Goal: Use online tool/utility: Utilize a website feature to perform a specific function

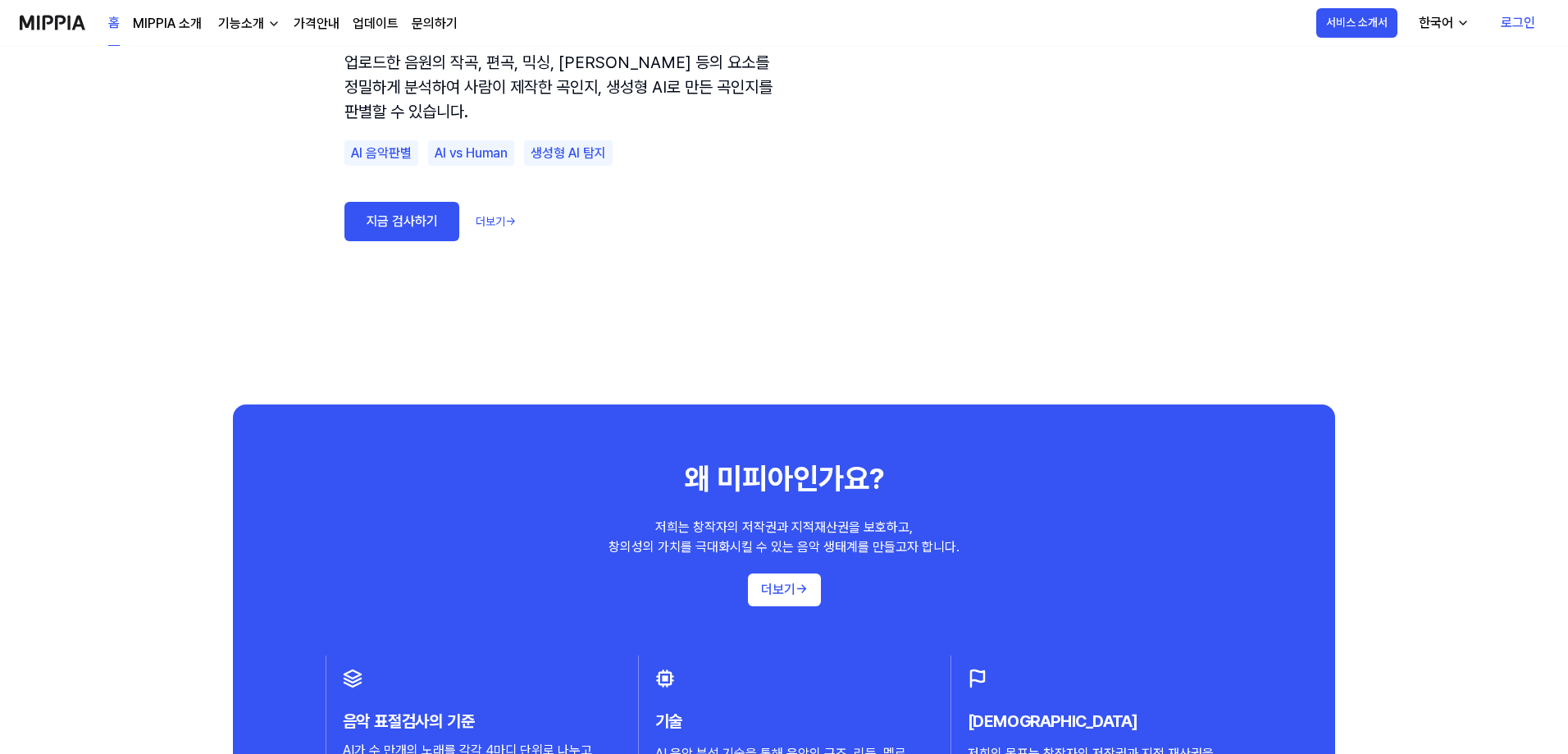
scroll to position [817, 0]
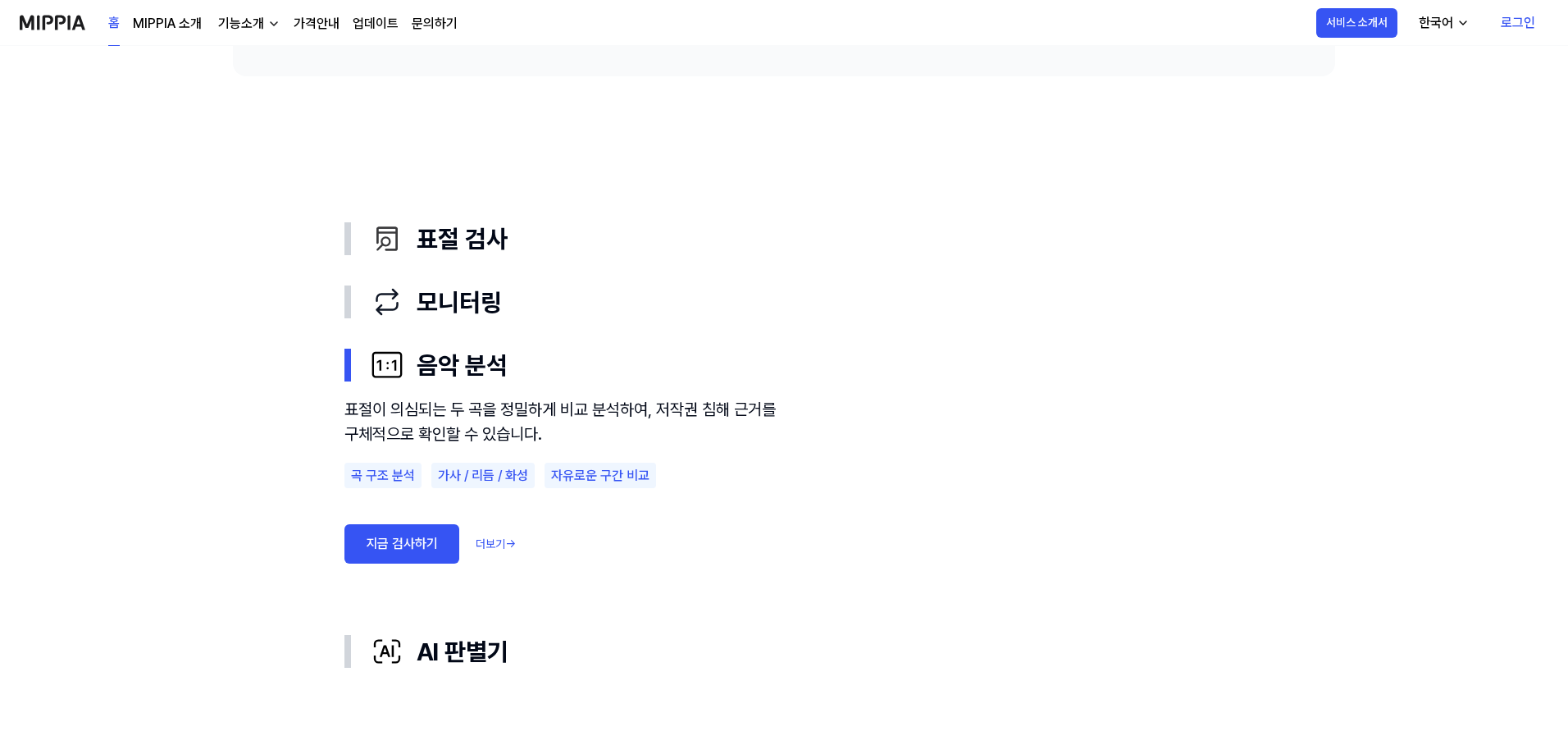
click at [1439, 17] on div "한국어" at bounding box center [1437, 23] width 41 height 19
click at [455, 246] on div "표절 검사" at bounding box center [797, 239] width 853 height 37
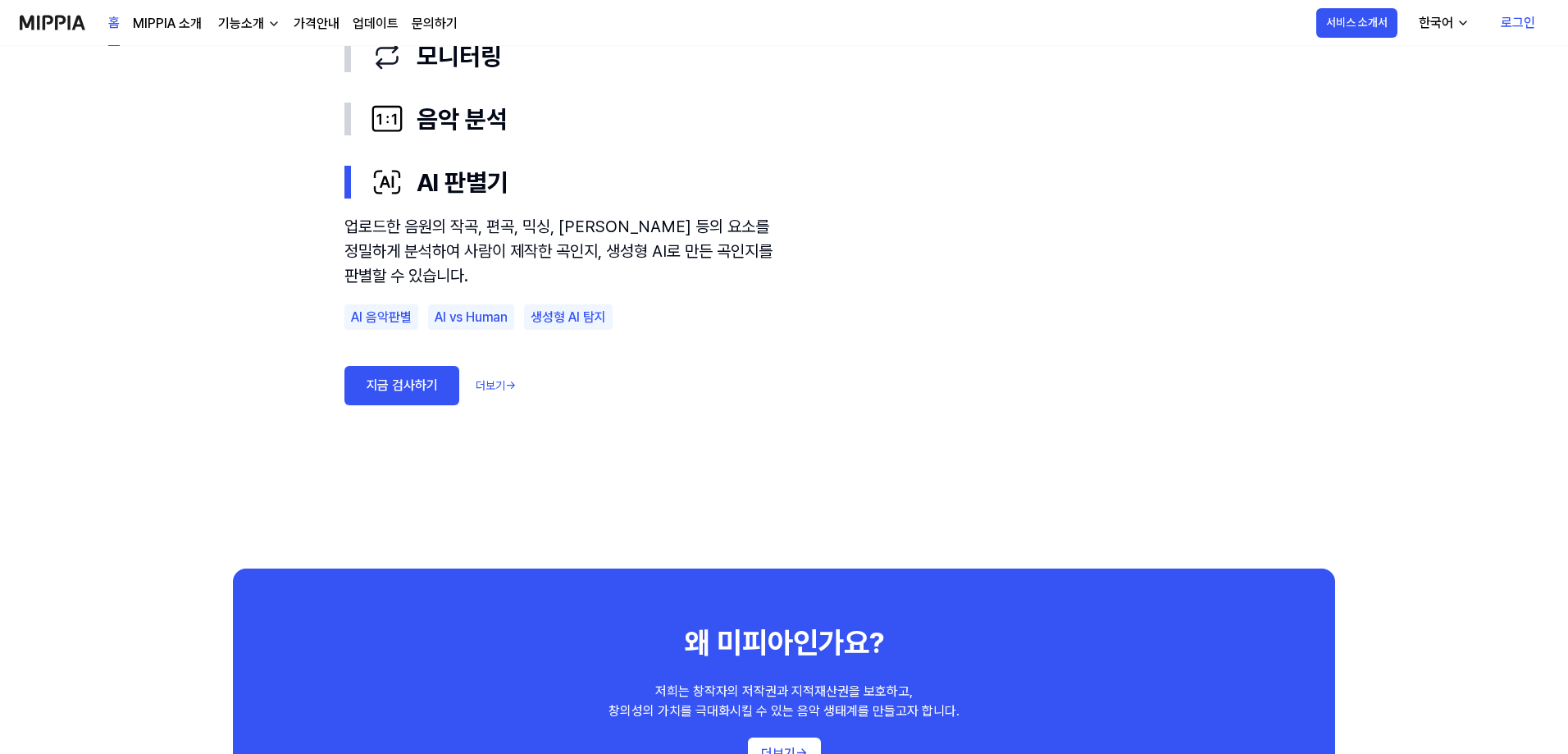
scroll to position [981, 0]
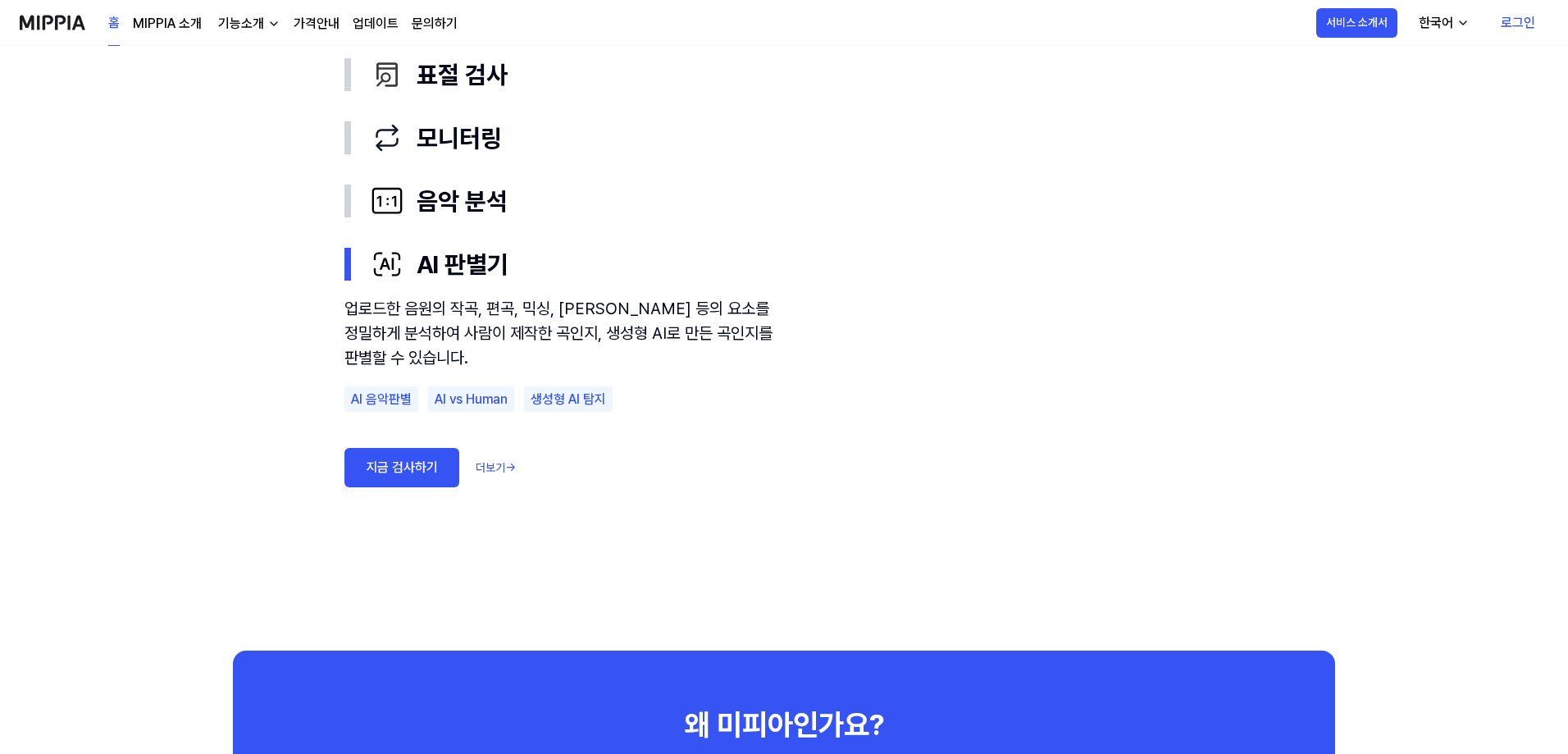
click at [392, 456] on link "지금 검사하기" at bounding box center [402, 468] width 115 height 40
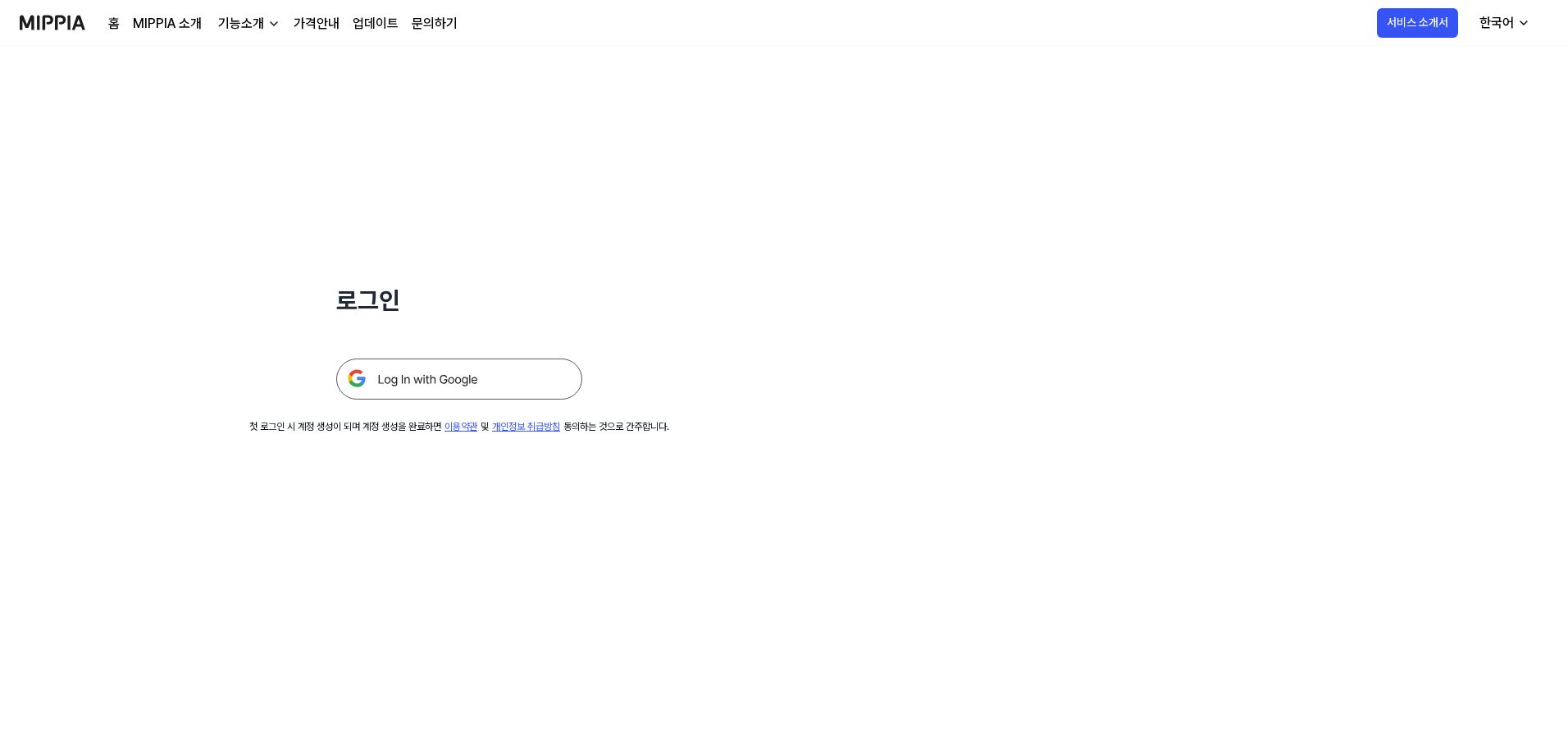
click at [436, 376] on img at bounding box center [459, 379] width 246 height 41
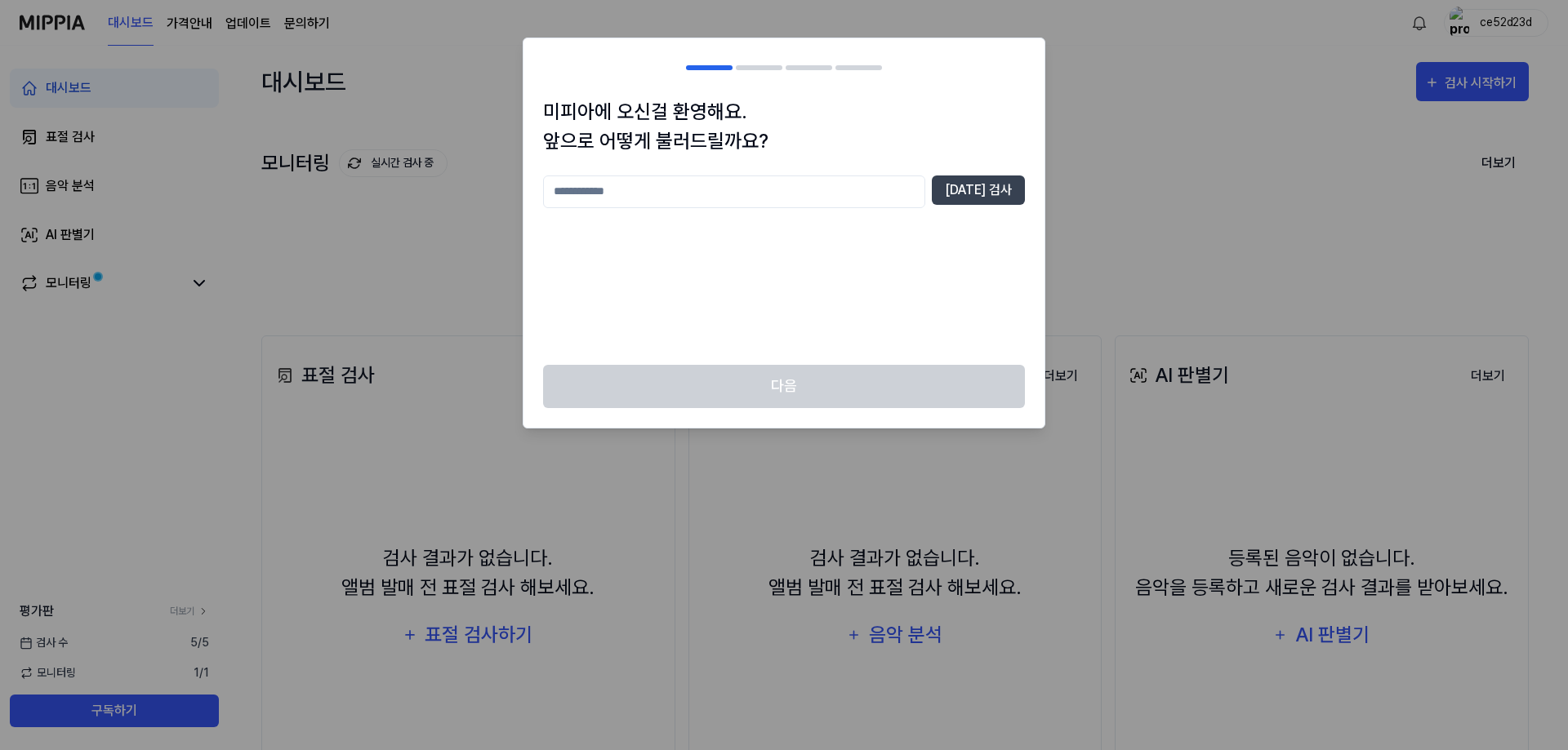
click at [591, 197] on input "text" at bounding box center [734, 192] width 382 height 33
type input "*"
type input "***"
click at [984, 193] on button "[DATE] 검사" at bounding box center [978, 190] width 93 height 30
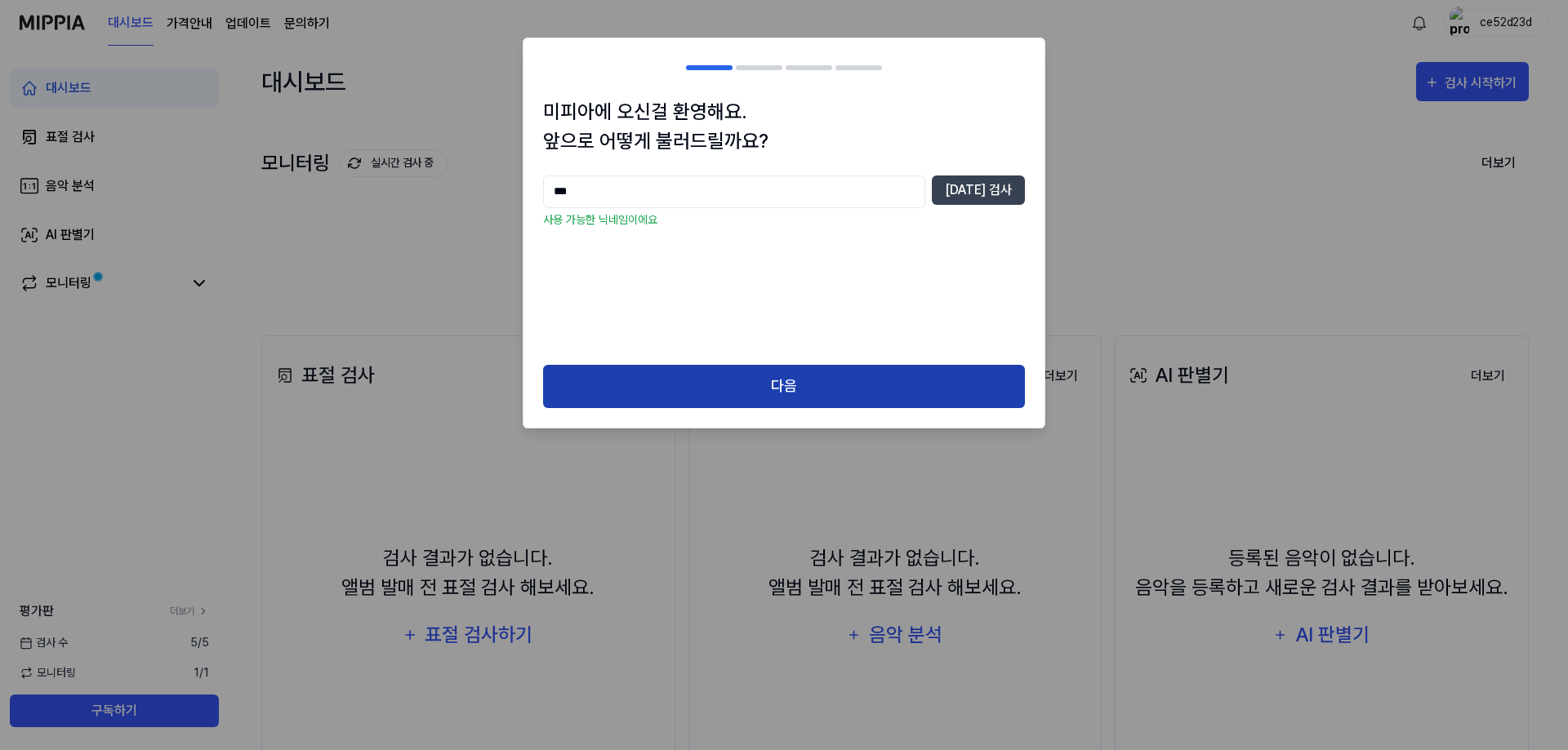
click at [793, 382] on button "다음" at bounding box center [784, 387] width 482 height 43
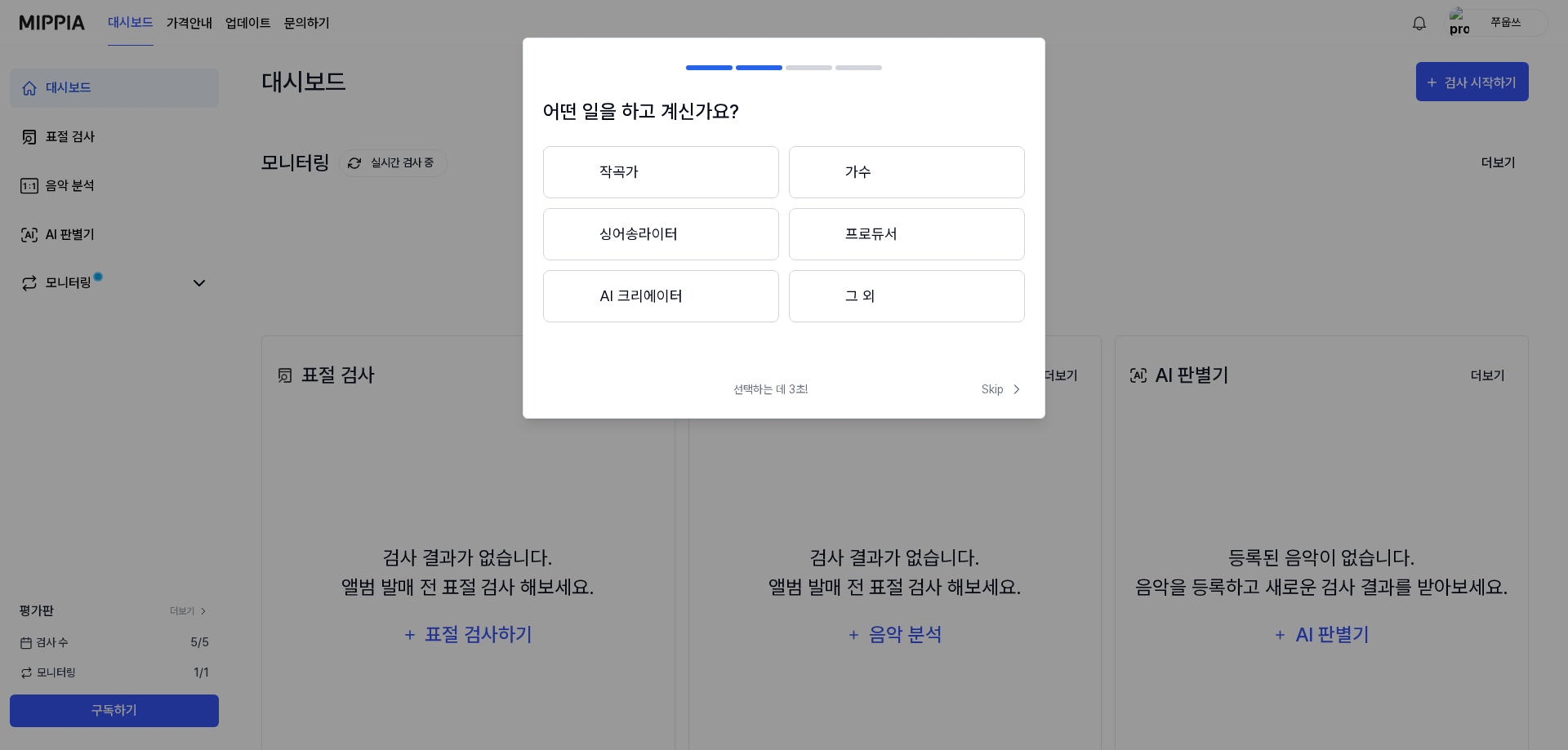
click at [885, 292] on button "그 외" at bounding box center [906, 296] width 236 height 52
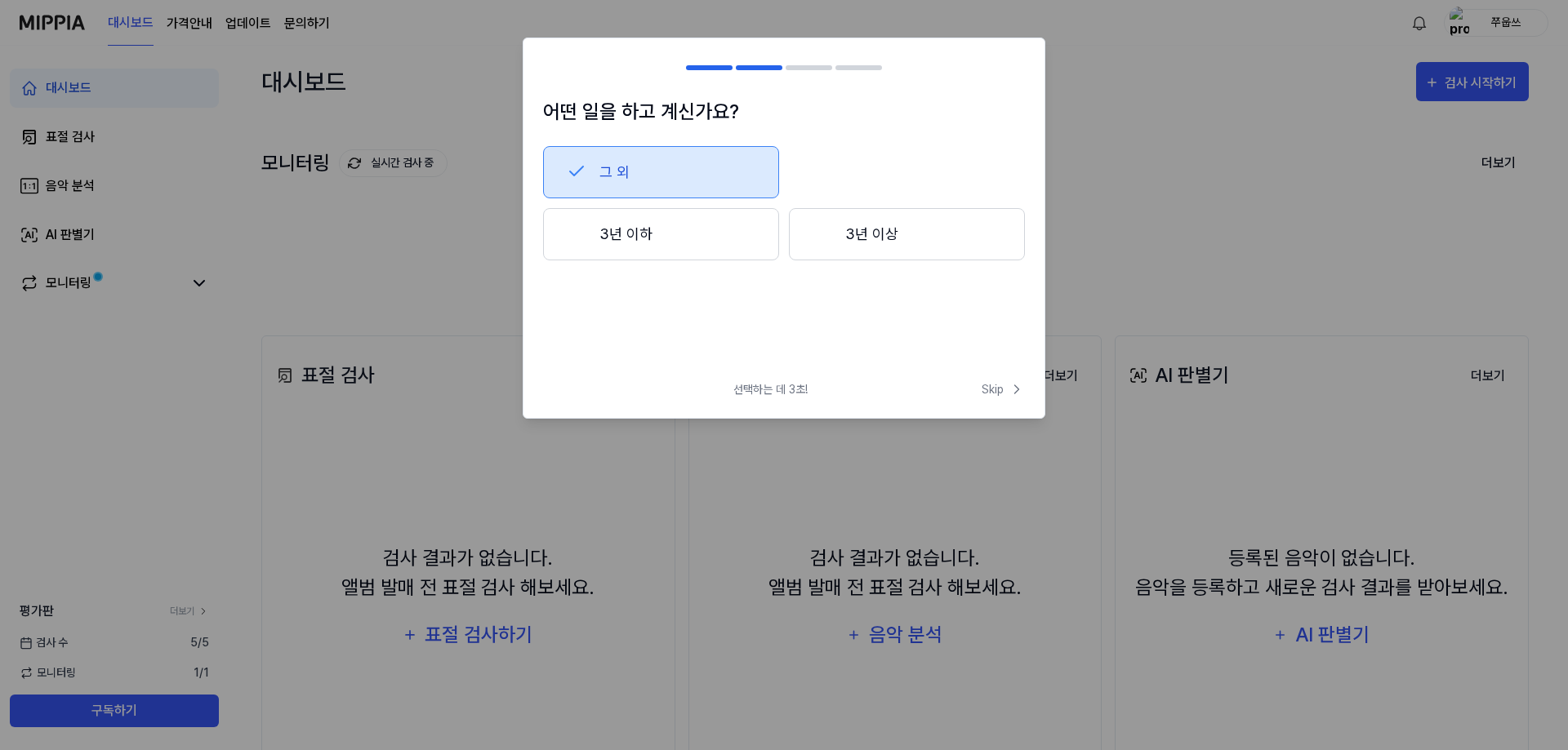
click at [700, 171] on button "그 외" at bounding box center [661, 172] width 236 height 52
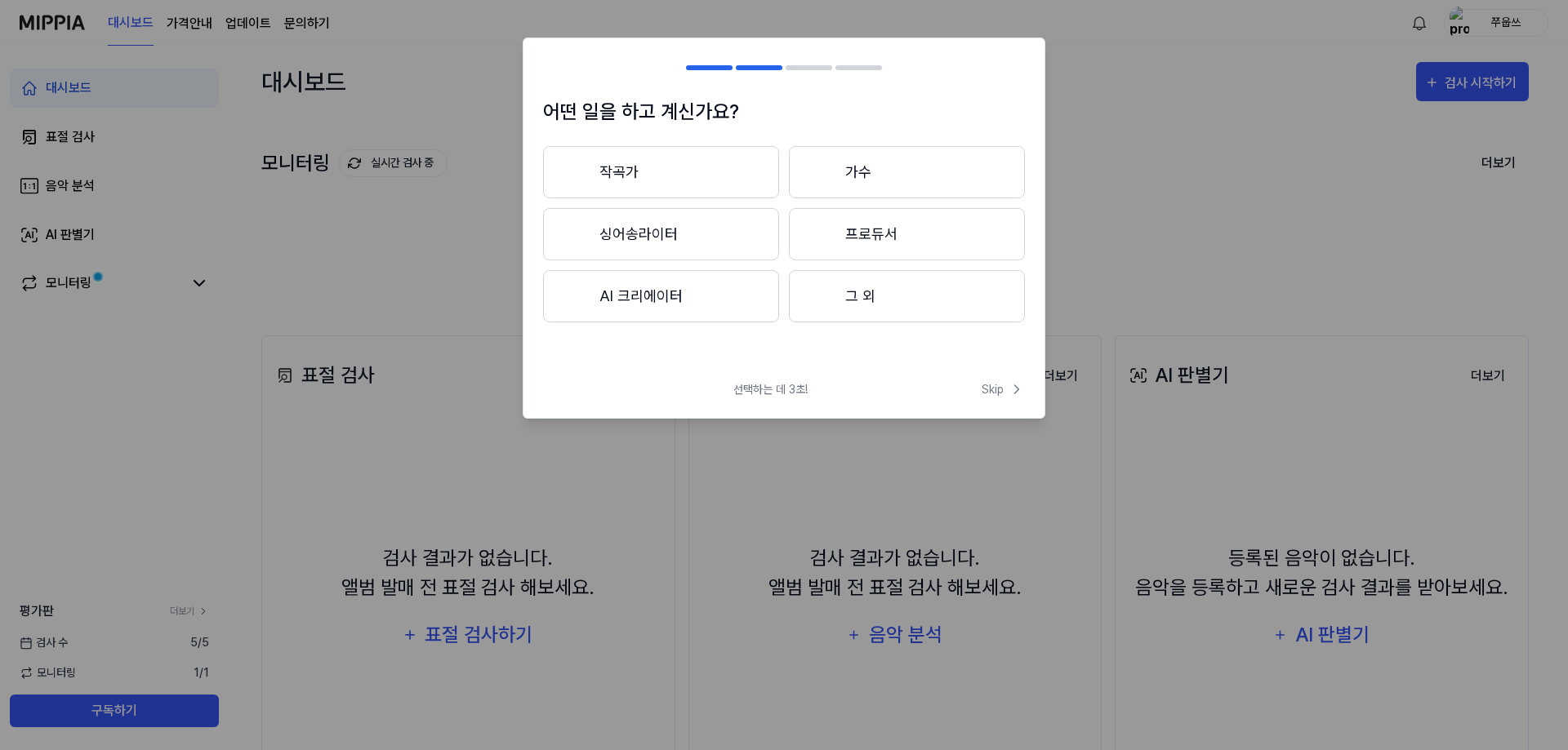
click at [867, 295] on button "그 외" at bounding box center [906, 296] width 236 height 52
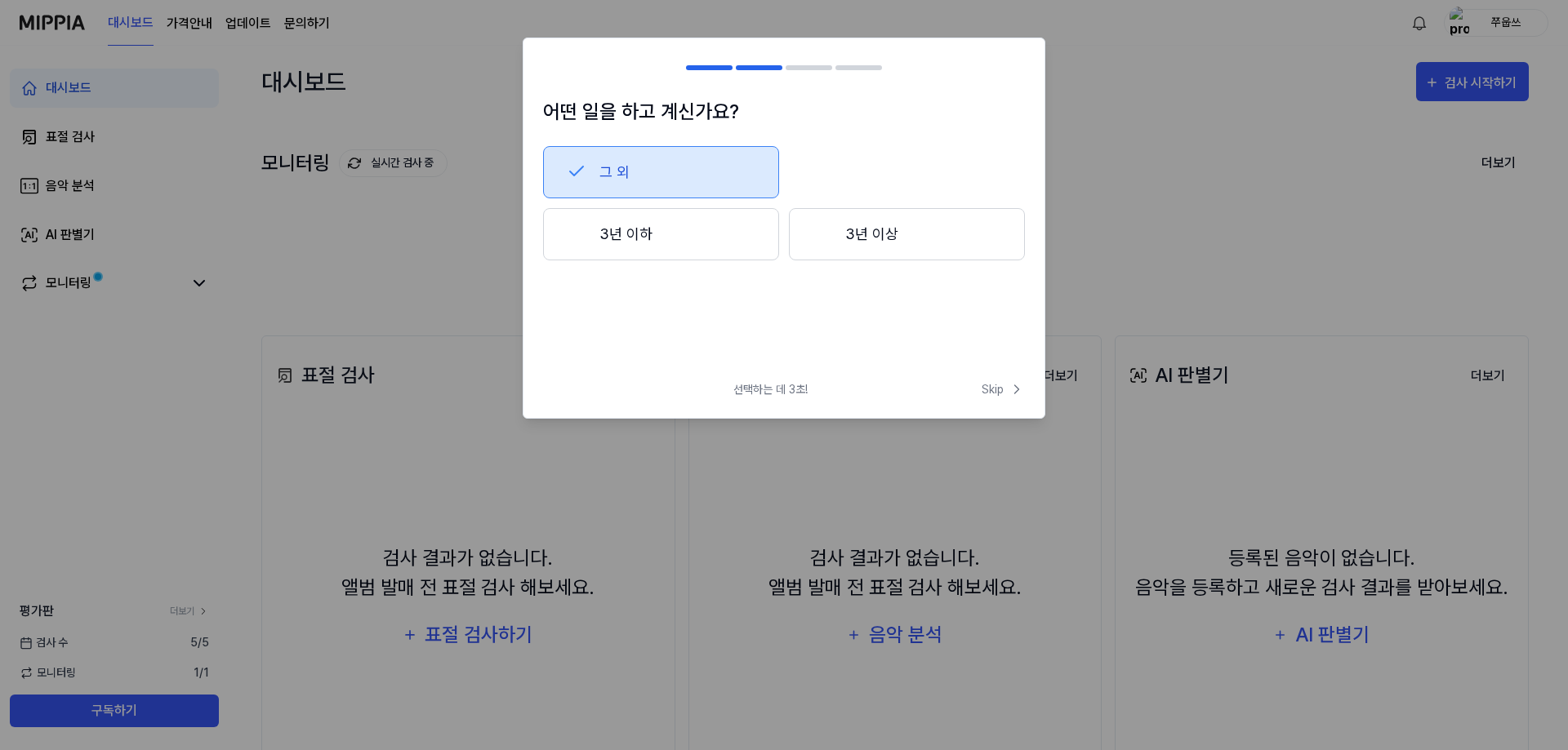
click at [658, 239] on button "3년 이하" at bounding box center [661, 235] width 236 height 52
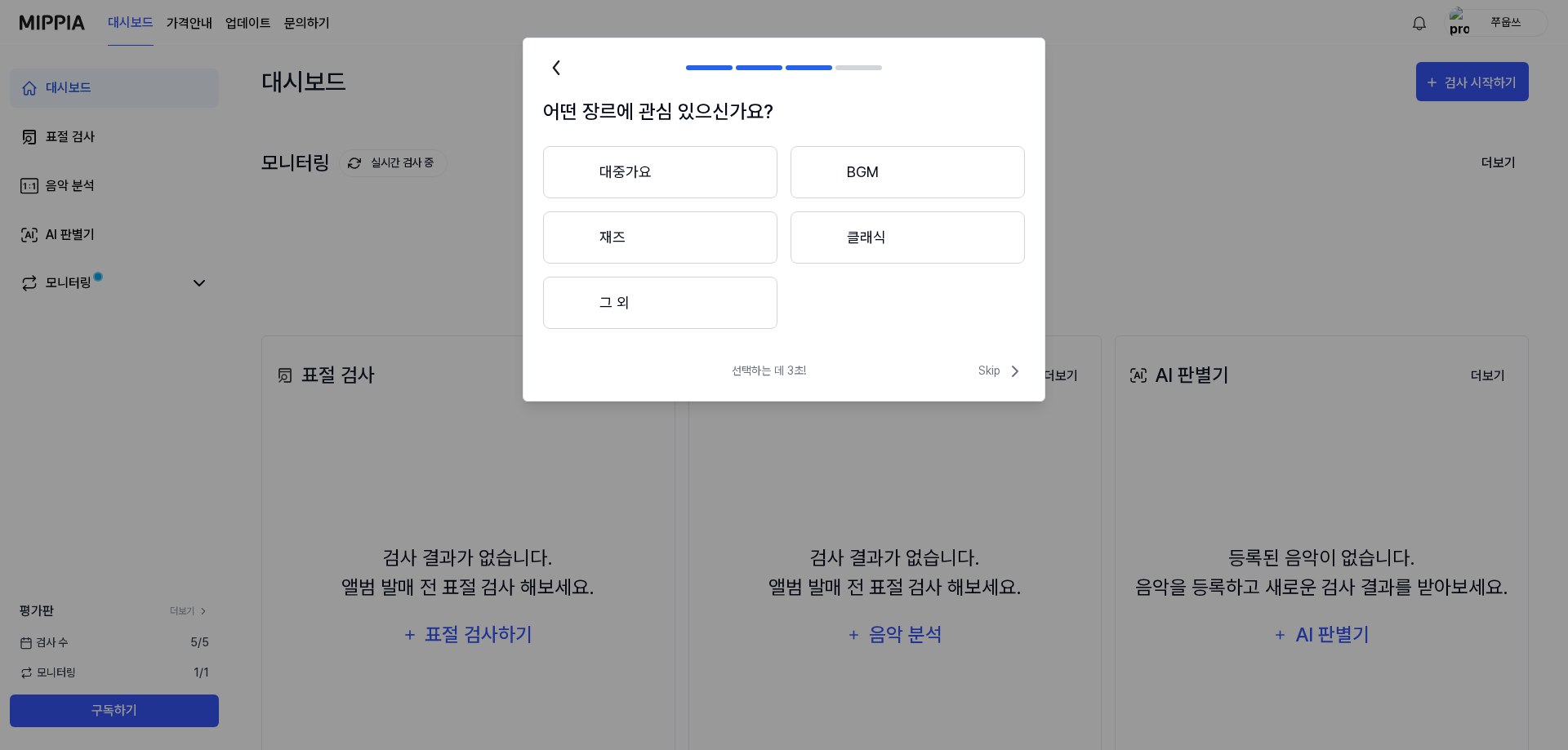
click at [651, 299] on button "그 외" at bounding box center [661, 303] width 235 height 52
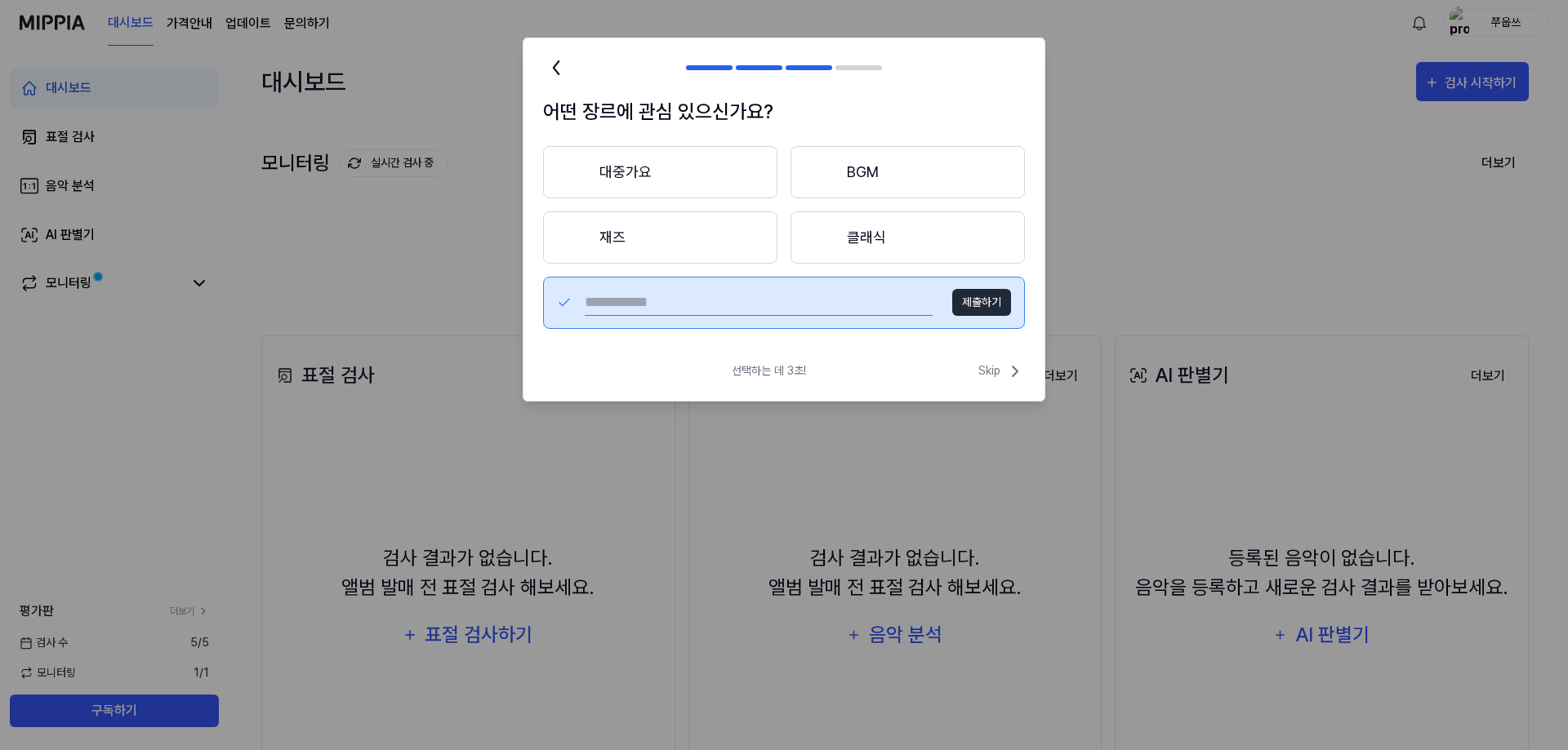
click at [925, 100] on h1 "어떤 장르에 관심 있으신가요?" at bounding box center [784, 112] width 482 height 30
click at [668, 175] on button "대중가요" at bounding box center [661, 172] width 235 height 52
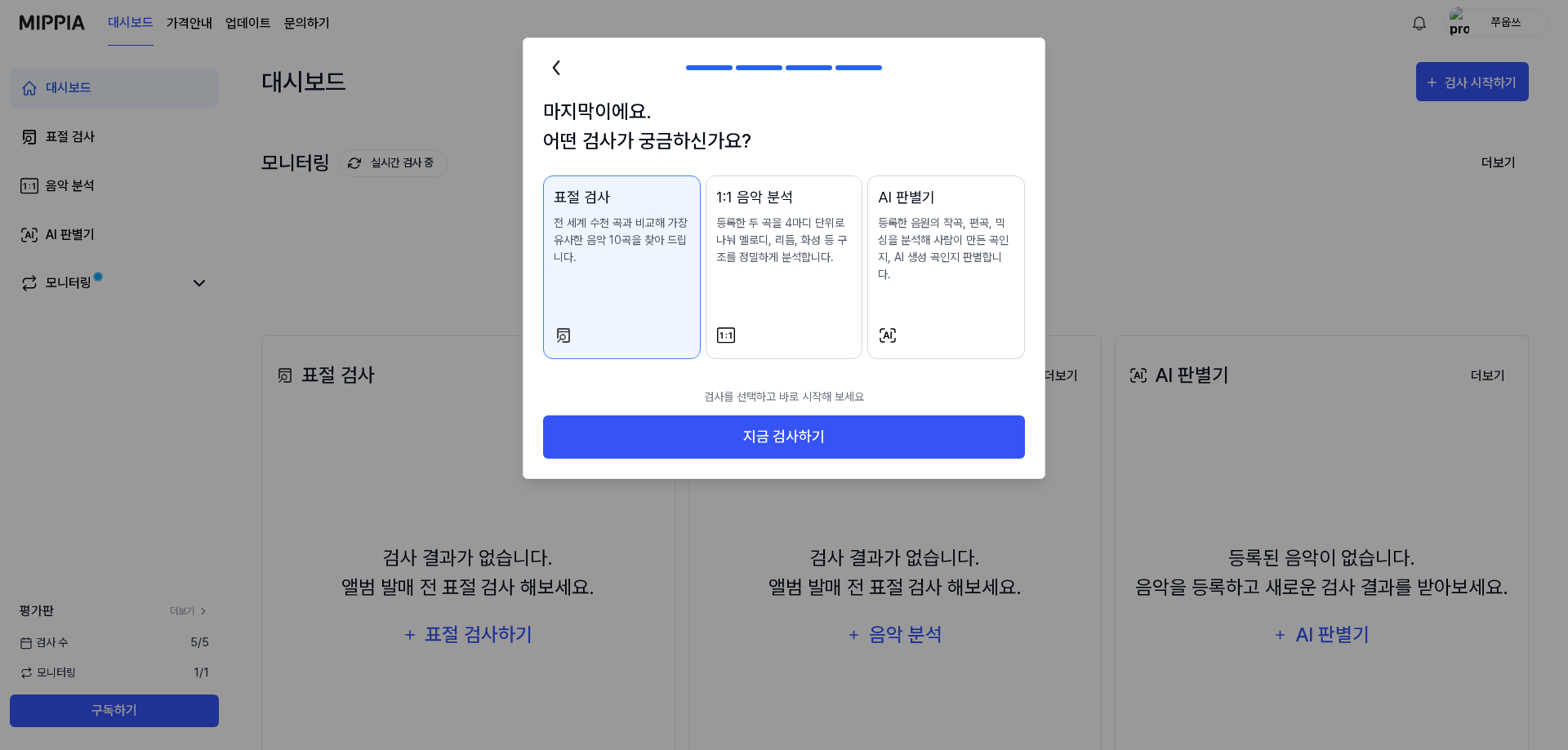
click at [634, 231] on p "전 세계 수천 곡과 비교해 가장 유사한 음악 10곡을 찾아 드립니다." at bounding box center [622, 239] width 137 height 51
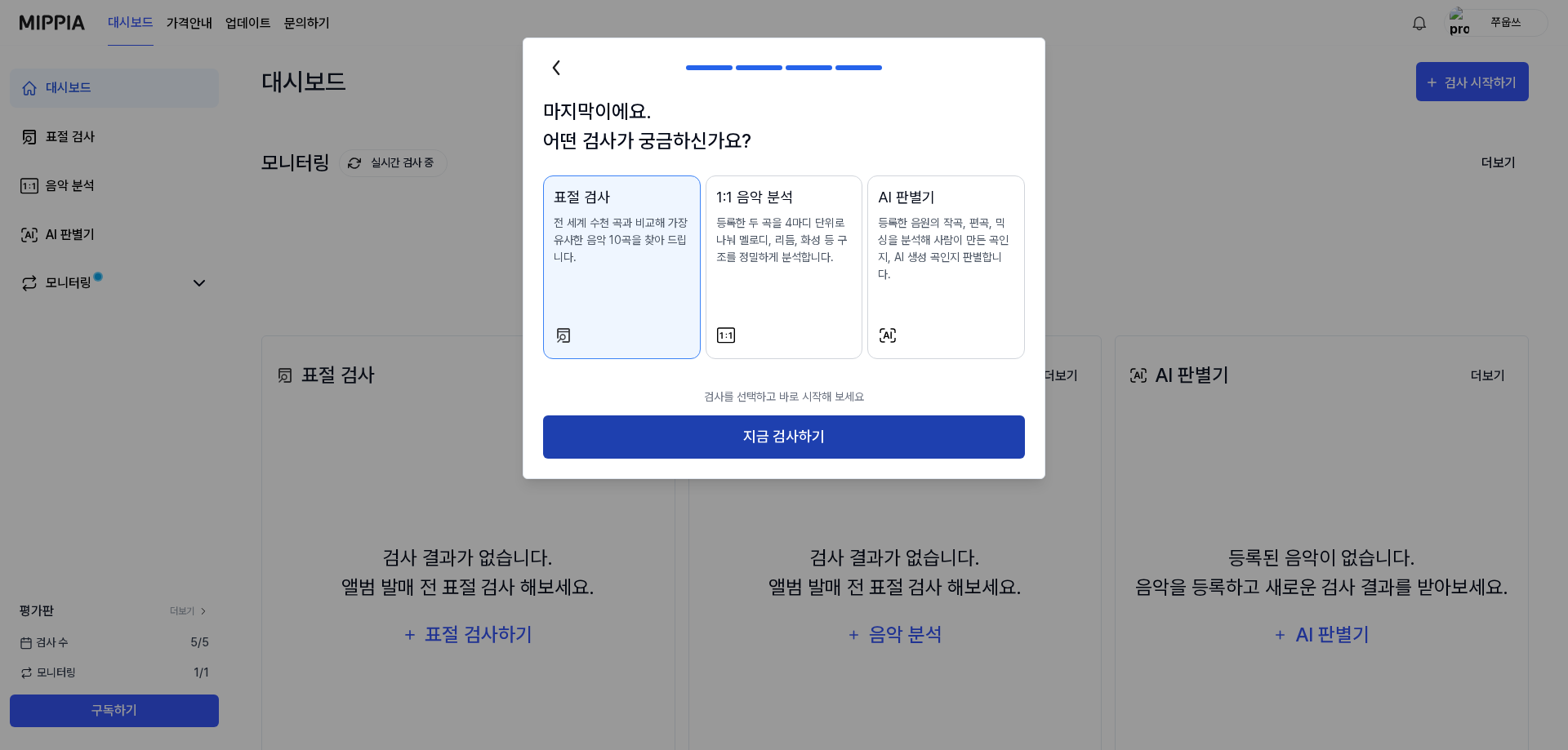
click at [804, 422] on button "지금 검사하기" at bounding box center [784, 437] width 482 height 43
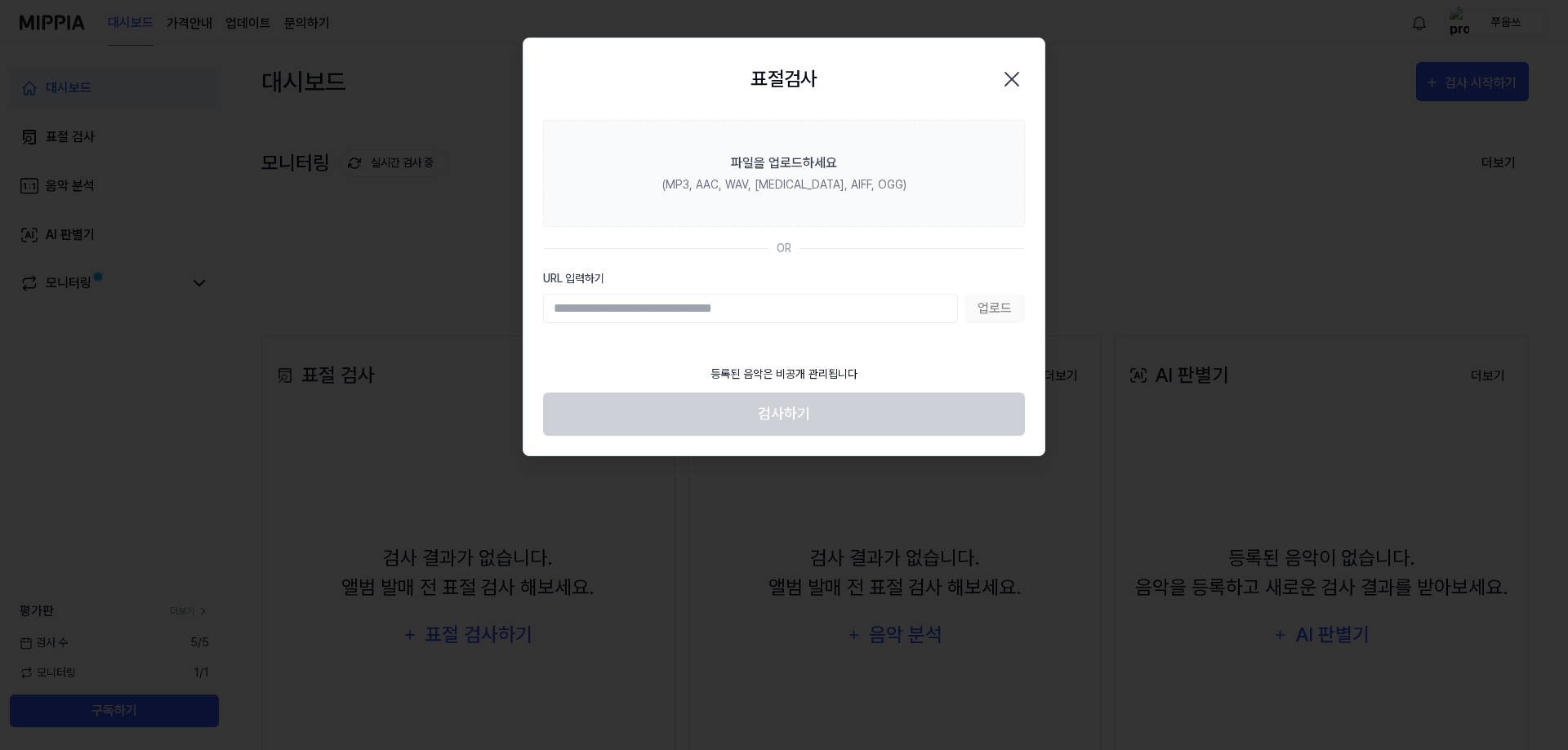
click at [638, 309] on input "URL 입력하기" at bounding box center [750, 309] width 415 height 30
paste input "**********"
type input "**********"
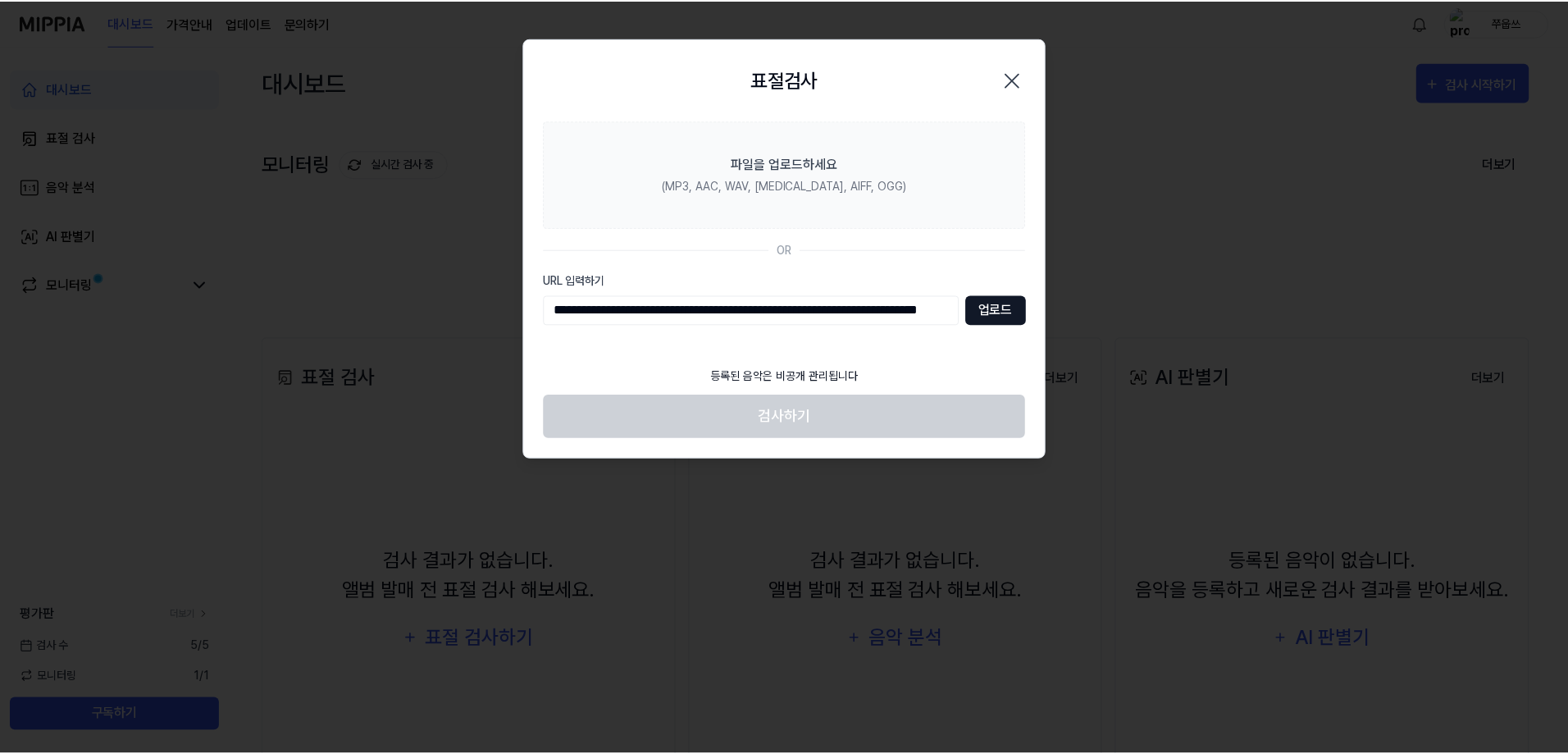
scroll to position [0, 0]
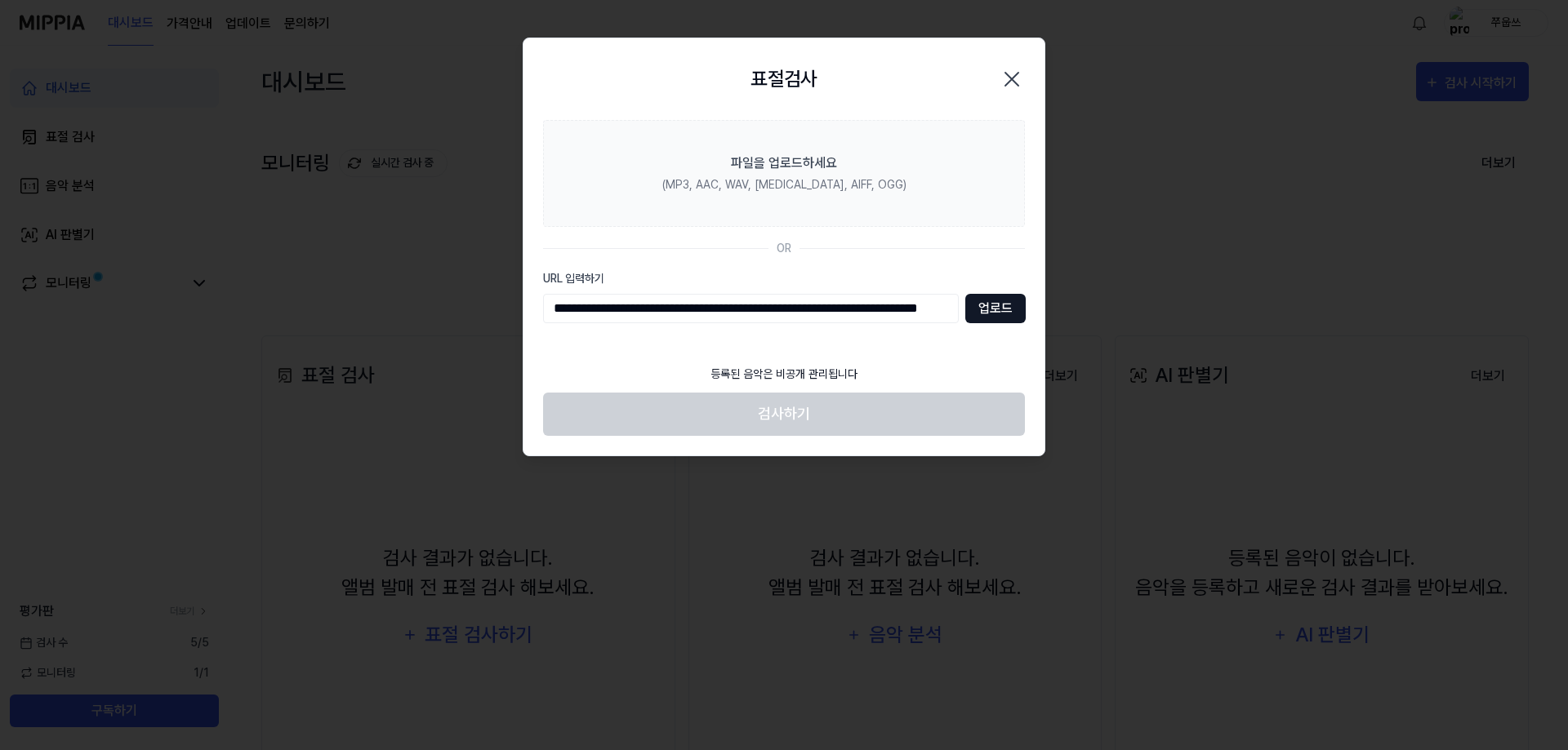
click at [995, 306] on button "업로드" at bounding box center [996, 309] width 61 height 30
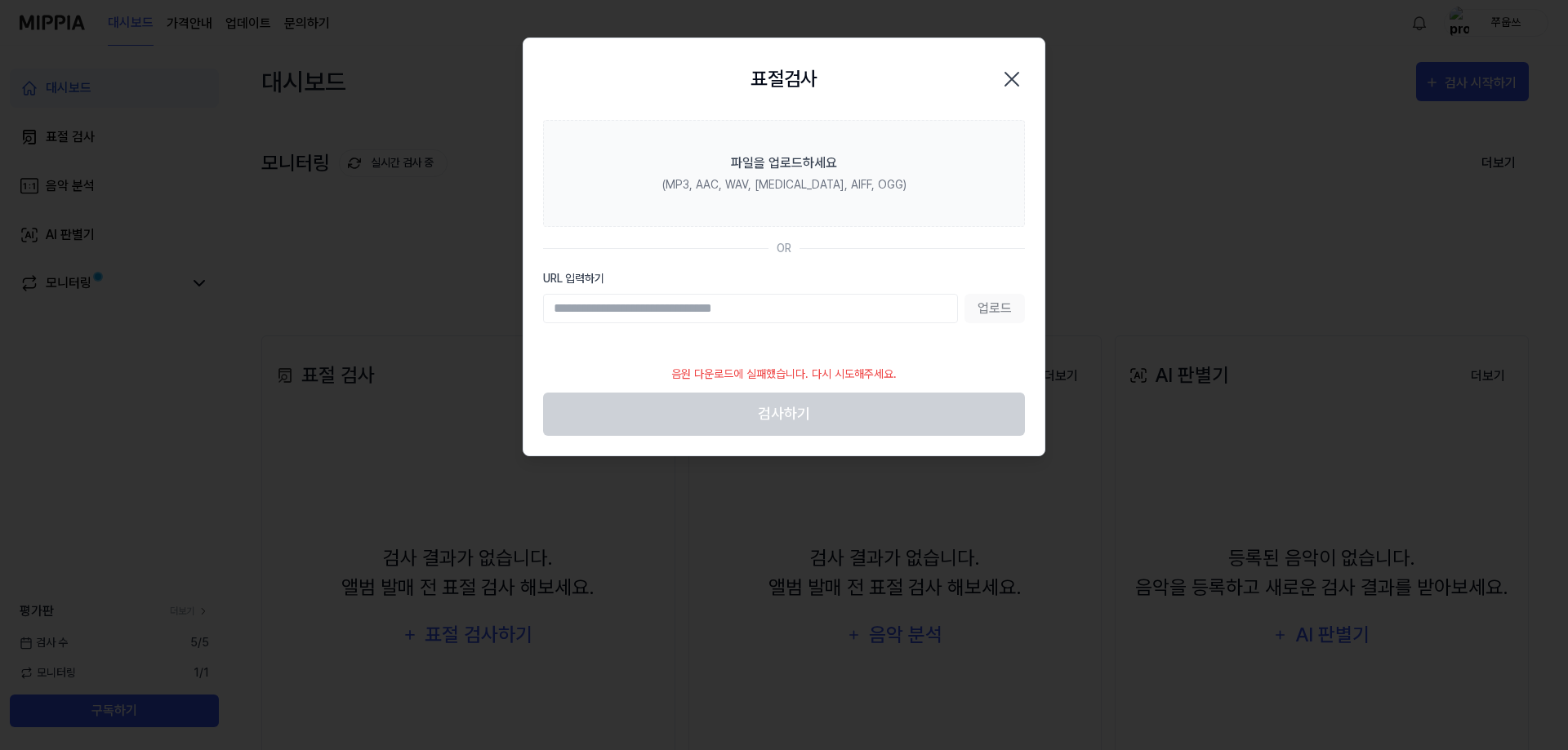
click at [554, 306] on input "URL 입력하기" at bounding box center [750, 309] width 415 height 30
paste input "**********"
type input "**********"
click at [997, 306] on button "업로드" at bounding box center [995, 309] width 61 height 30
click at [1015, 78] on icon "button" at bounding box center [1012, 80] width 13 height 13
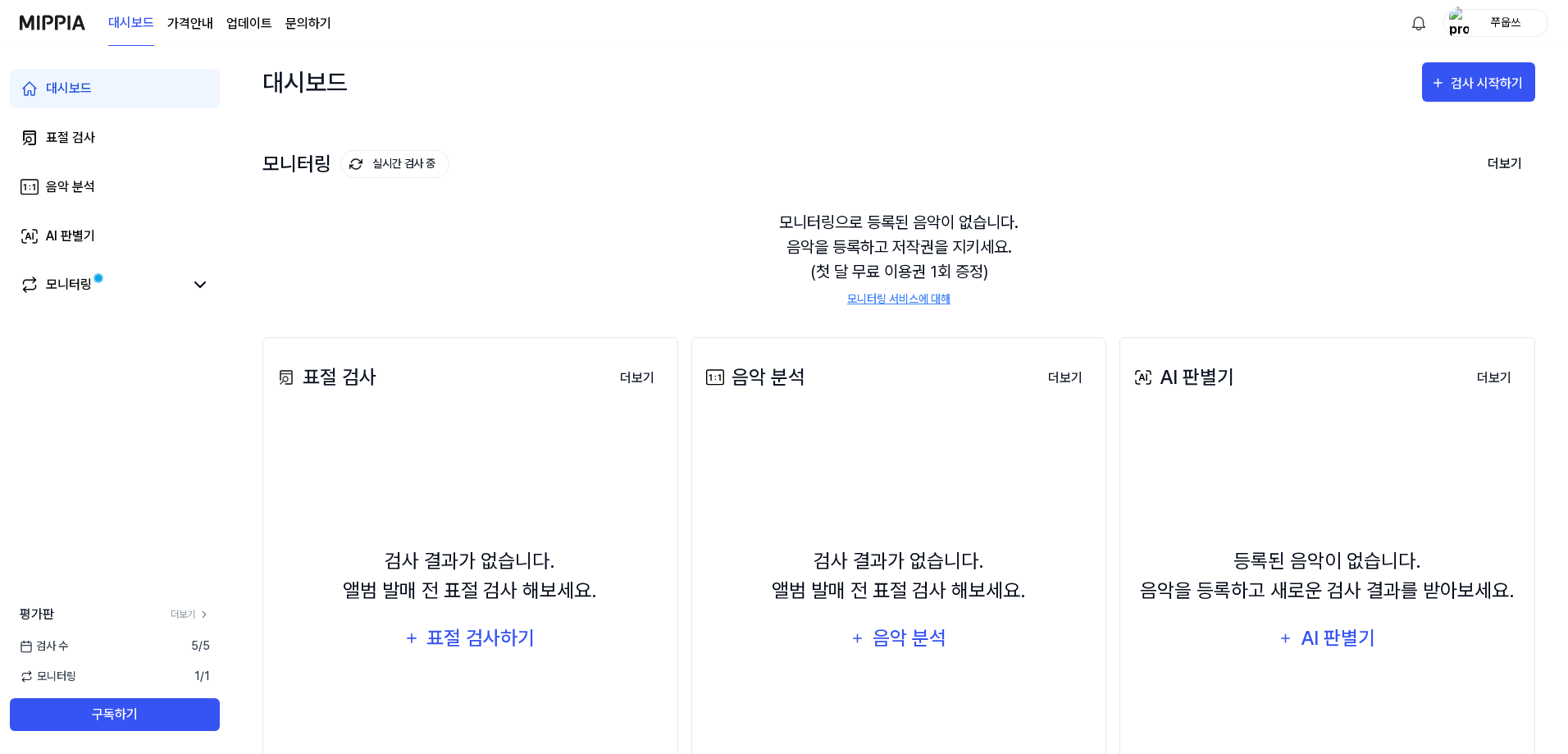
scroll to position [82, 0]
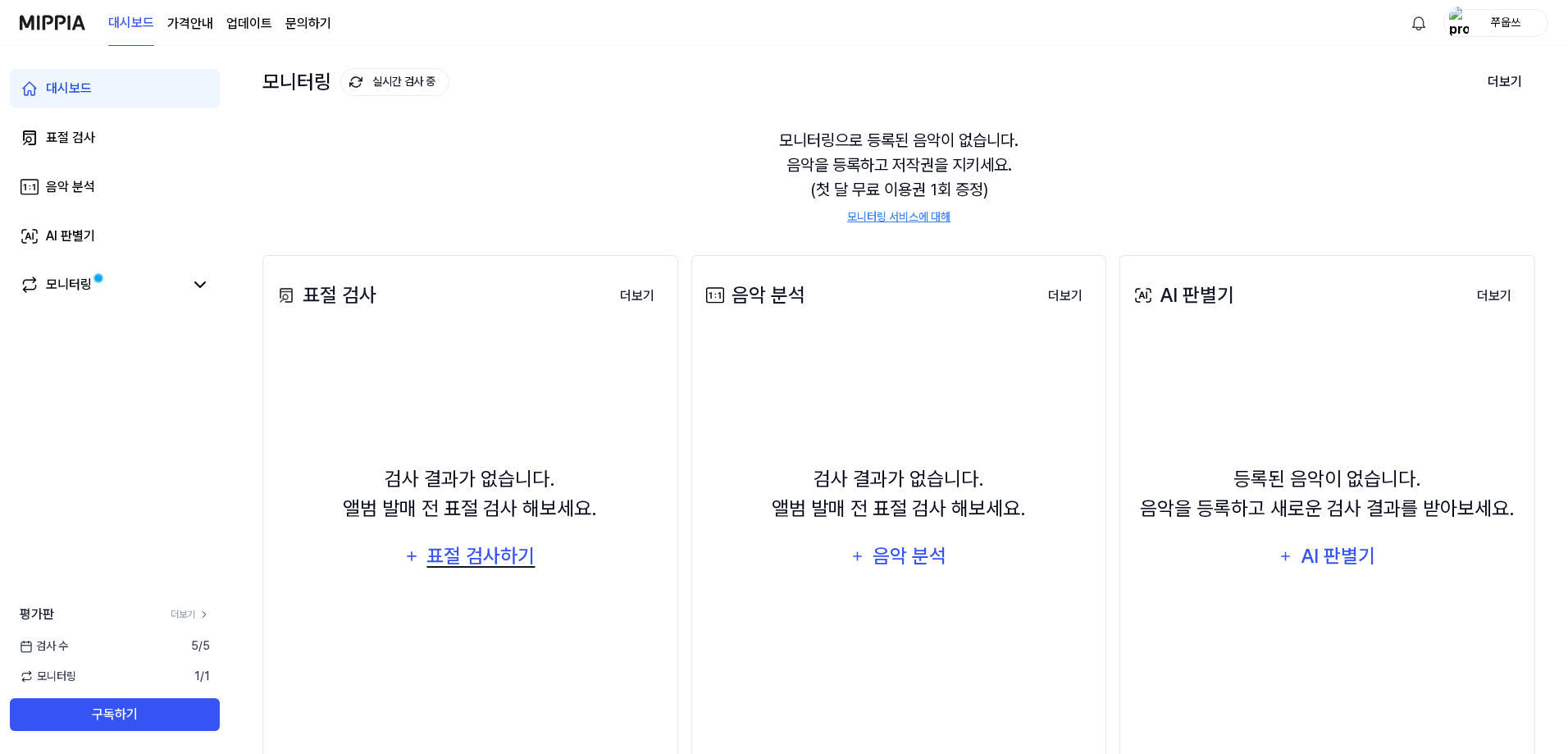
click at [471, 558] on div "표절 검사하기" at bounding box center [481, 557] width 111 height 31
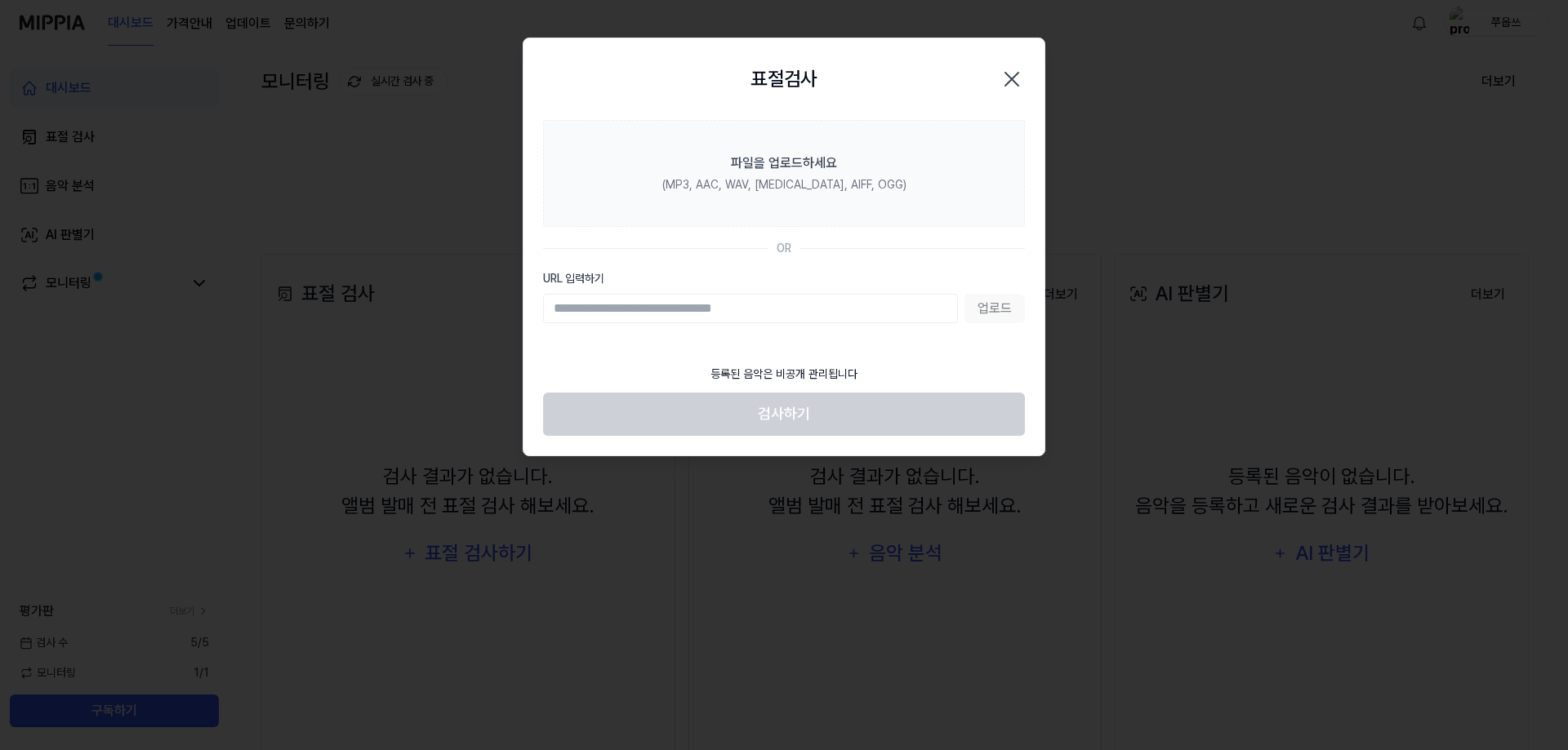
click at [1016, 75] on icon "button" at bounding box center [1012, 80] width 13 height 13
